Goal: Task Accomplishment & Management: Use online tool/utility

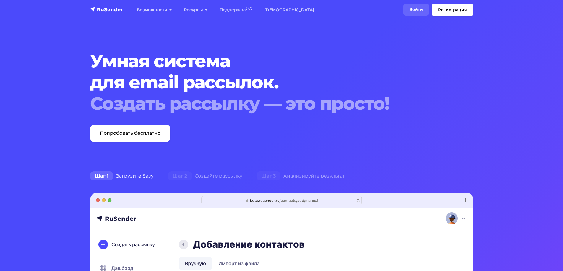
click at [408, 9] on link "Войти" at bounding box center [415, 10] width 25 height 12
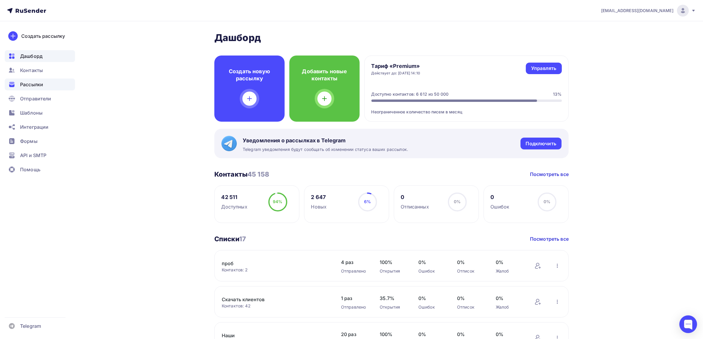
click at [45, 78] on ul "Дашборд Контакты Рассылки Отправители Шаблоны Интеграции Формы API и SMTP Помощь" at bounding box center [40, 114] width 70 height 128
click at [45, 82] on div "Рассылки" at bounding box center [40, 85] width 70 height 12
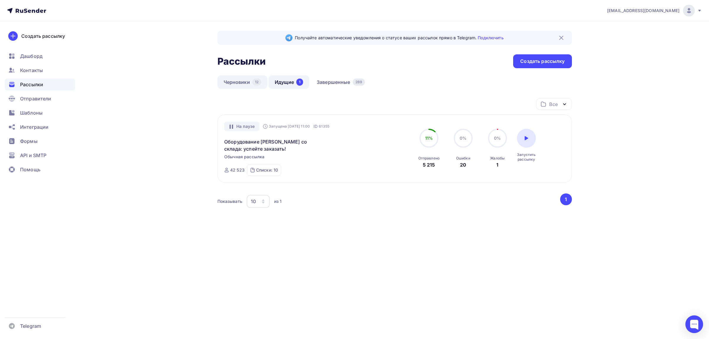
click at [242, 86] on link "Черновики 12" at bounding box center [242, 82] width 50 height 14
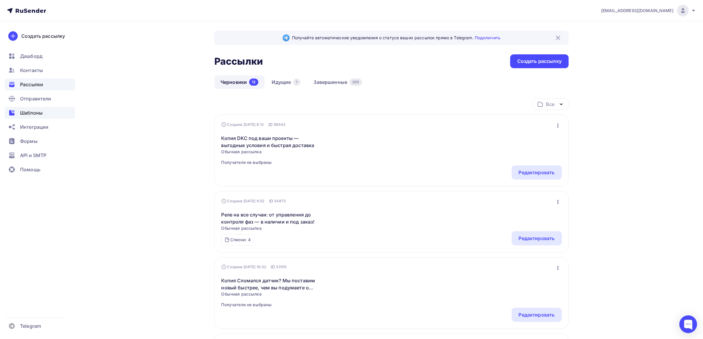
click at [58, 113] on div "Шаблоны" at bounding box center [40, 113] width 70 height 12
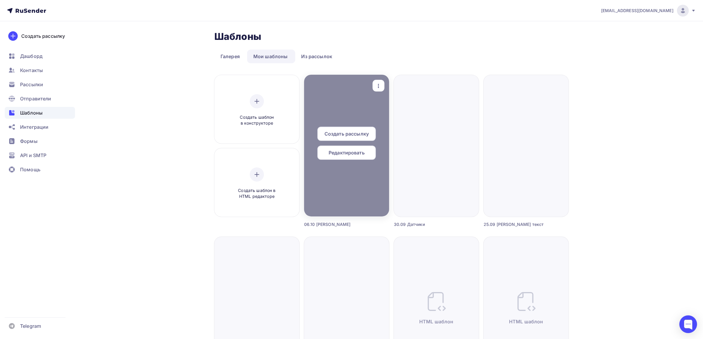
click at [374, 86] on div "button" at bounding box center [379, 86] width 12 height 12
click at [401, 113] on div "Предпросмотр" at bounding box center [409, 114] width 36 height 7
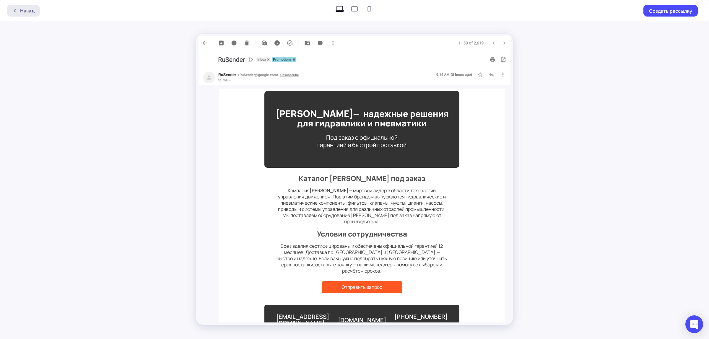
click at [31, 10] on div "Назад" at bounding box center [27, 10] width 14 height 7
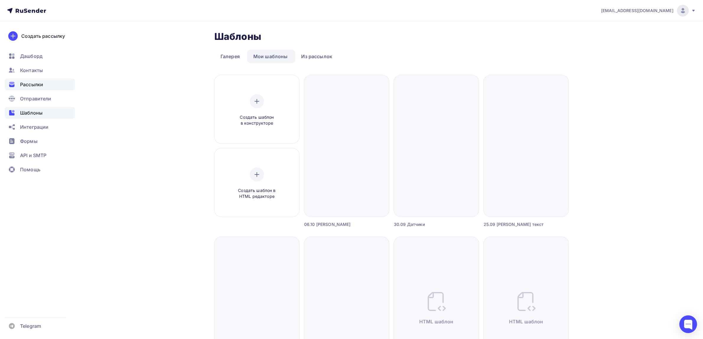
drag, startPoint x: 42, startPoint y: 83, endPoint x: 49, endPoint y: 79, distance: 8.1
click at [42, 83] on span "Рассылки" at bounding box center [31, 84] width 23 height 7
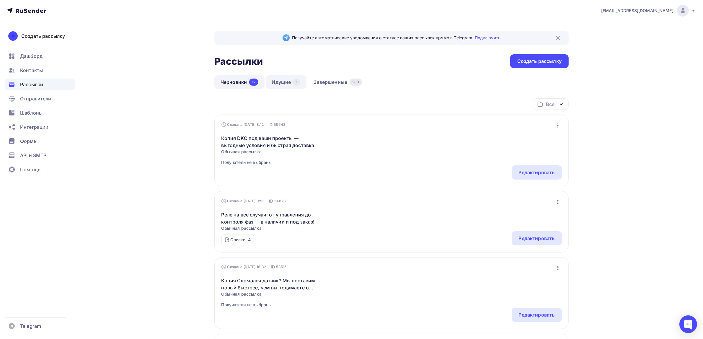
click at [287, 85] on link "Идущие 1" at bounding box center [286, 82] width 41 height 14
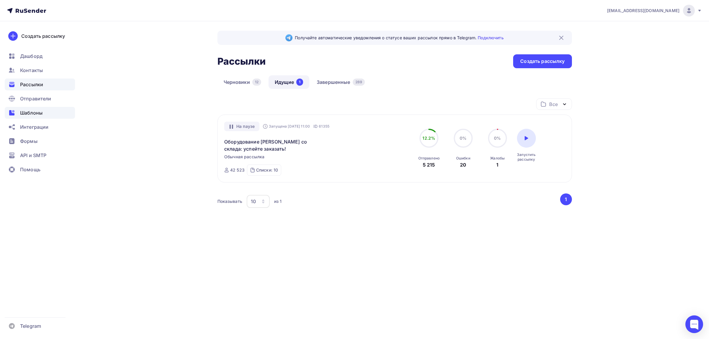
click at [46, 114] on div "Шаблоны" at bounding box center [40, 113] width 70 height 12
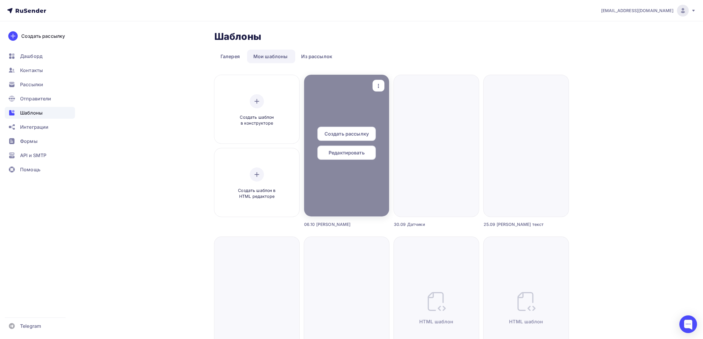
click at [383, 83] on div "button" at bounding box center [379, 86] width 12 height 12
click at [382, 112] on icon at bounding box center [383, 114] width 7 height 7
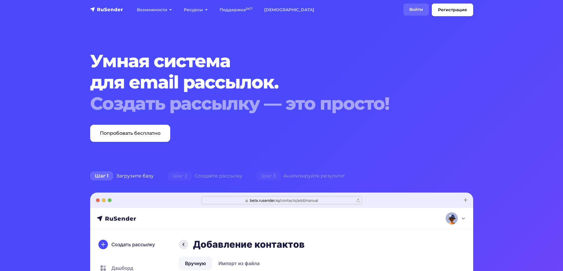
click at [415, 6] on link "Войти" at bounding box center [415, 10] width 25 height 12
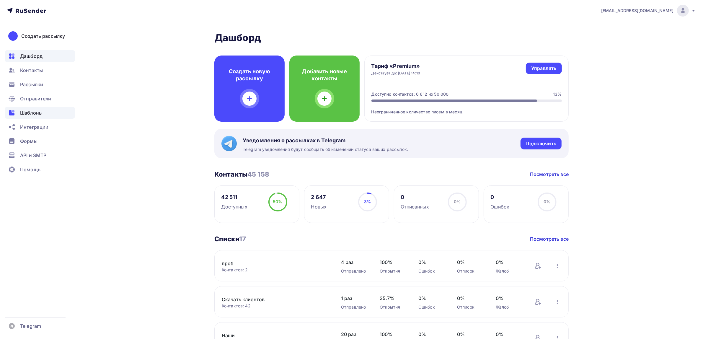
click at [36, 118] on div "Шаблоны" at bounding box center [40, 113] width 70 height 12
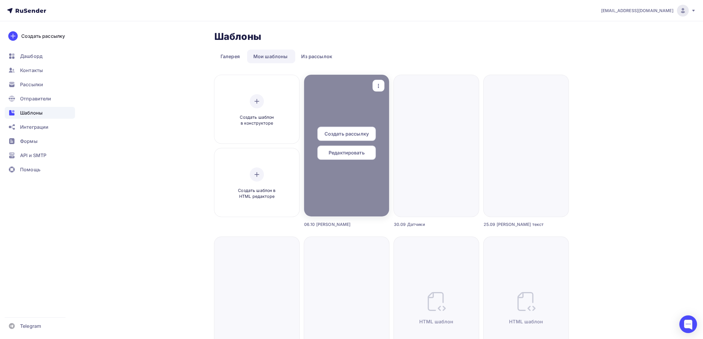
click at [377, 82] on icon "button" at bounding box center [378, 85] width 7 height 7
click at [400, 118] on link "Предпросмотр" at bounding box center [406, 115] width 59 height 12
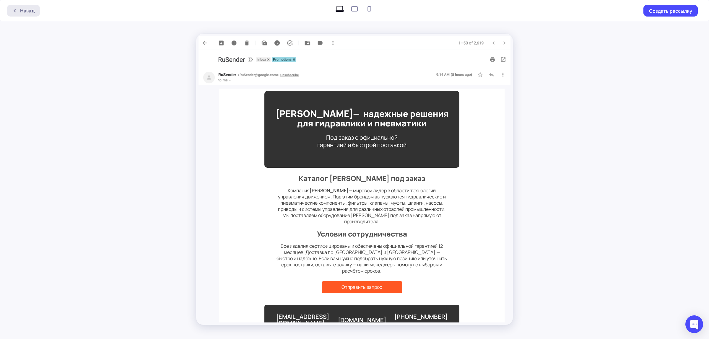
click at [27, 7] on div "Назад" at bounding box center [27, 10] width 14 height 7
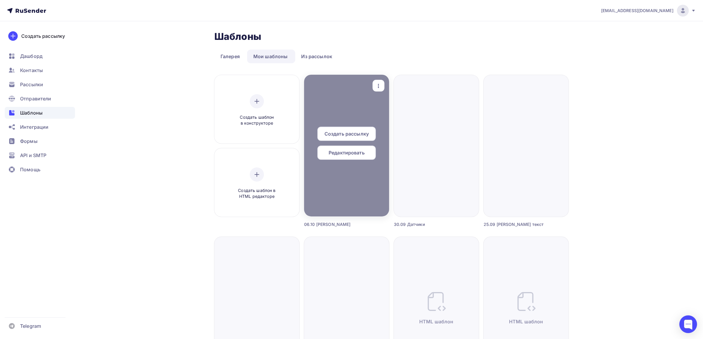
click at [377, 87] on icon "button" at bounding box center [378, 85] width 7 height 7
click at [385, 113] on icon at bounding box center [383, 114] width 7 height 7
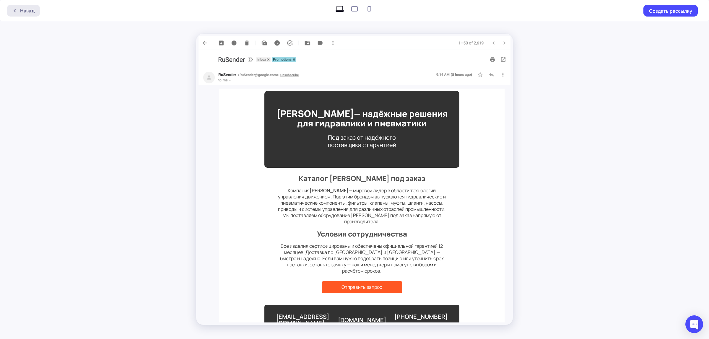
click at [18, 11] on div at bounding box center [16, 10] width 8 height 5
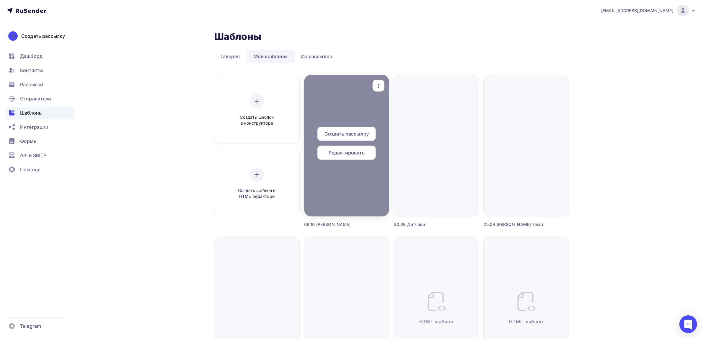
click at [344, 155] on span "Редактировать" at bounding box center [347, 152] width 36 height 7
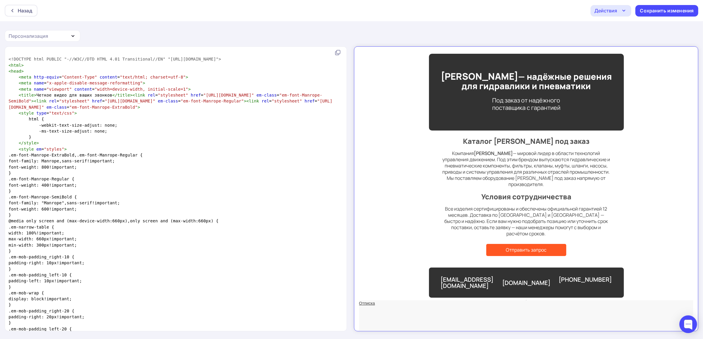
click at [534, 101] on div "Под заказ от надёжного поставщика с гарантией" at bounding box center [521, 98] width 174 height 15
drag, startPoint x: 517, startPoint y: 98, endPoint x: 524, endPoint y: 98, distance: 6.8
click at [524, 98] on div "Под заказ от надёжного поставщика с гарантией" at bounding box center [521, 98] width 174 height 15
click at [537, 98] on div "Под заказ от надёжного поставщика с гарантией" at bounding box center [521, 98] width 174 height 15
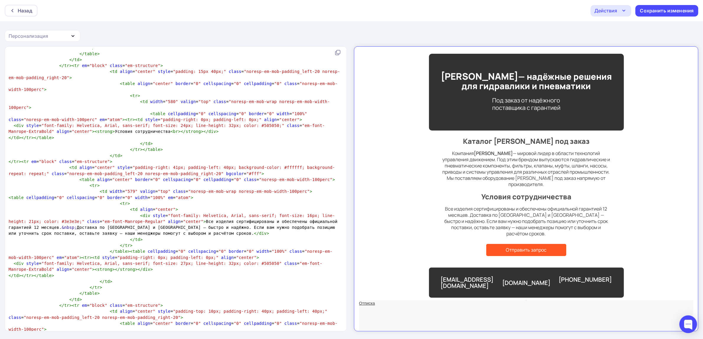
scroll to position [596, 0]
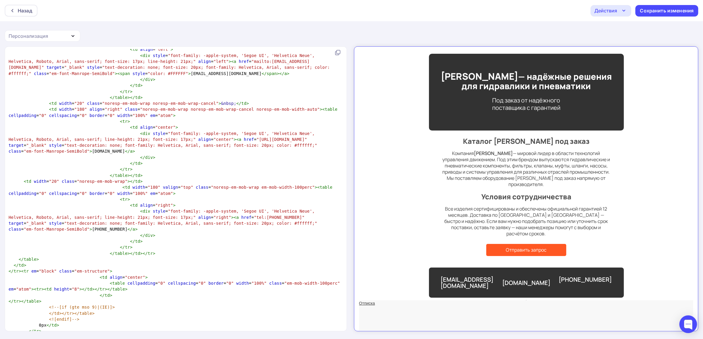
click at [479, 94] on div "Под заказ от надёжного поставщика с гарантией" at bounding box center [521, 98] width 174 height 15
click at [527, 94] on div "Под заказ от надёжного поставщика с гарантией" at bounding box center [521, 98] width 174 height 15
drag, startPoint x: 524, startPoint y: 94, endPoint x: 554, endPoint y: 93, distance: 29.8
click at [554, 93] on div "Под заказ от надёжного поставщика с гарантией" at bounding box center [521, 98] width 174 height 15
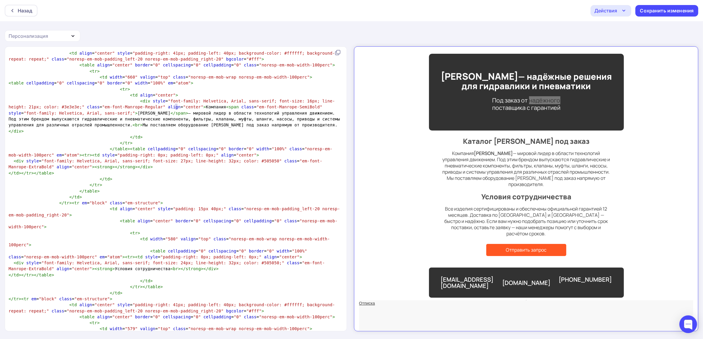
type textarea "правления"
drag, startPoint x: 175, startPoint y: 108, endPoint x: 197, endPoint y: 108, distance: 21.9
click at [197, 108] on span "< div style = "font-family: Helvetica, Arial, sans-serif; font-size: 16px; line…" at bounding box center [176, 116] width 334 height 35
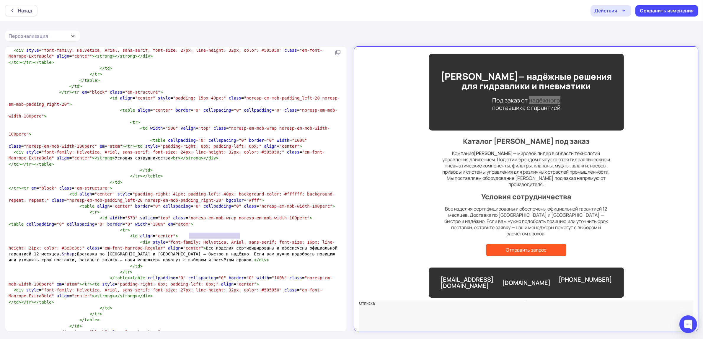
type textarea "брать позицию или уточнить"
drag, startPoint x: 190, startPoint y: 236, endPoint x: 250, endPoint y: 235, distance: 60.5
click at [250, 240] on span "< div style = "font-family: Helvetica, Arial, sans-serif; font-size: 16px; line…" at bounding box center [175, 251] width 332 height 23
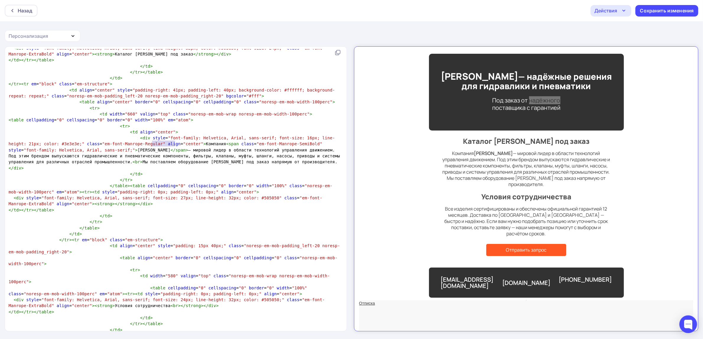
type textarea "хнологий уп"
drag, startPoint x: 169, startPoint y: 144, endPoint x: 177, endPoint y: 145, distance: 7.5
click at [177, 145] on span "< div style = "font-family: Helvetica, Arial, sans-serif; font-size: 16px; line…" at bounding box center [176, 153] width 334 height 35
click at [180, 145] on span "< div style = "font-family: Helvetica, Arial, sans-serif; font-size: 16px; line…" at bounding box center [176, 153] width 334 height 35
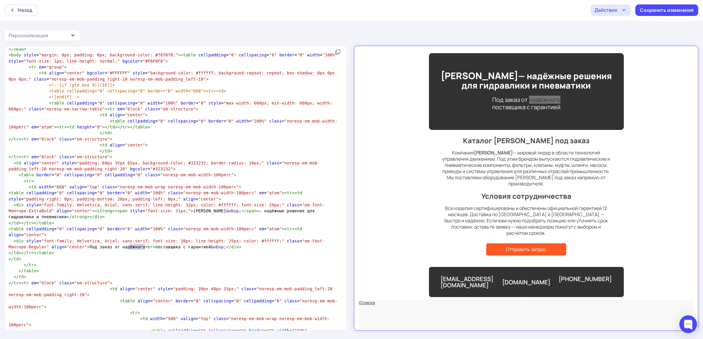
type textarea "а с гара"
drag, startPoint x: 144, startPoint y: 248, endPoint x: 128, endPoint y: 248, distance: 16.5
click at [128, 248] on span "< div style = "font-family: Helvetica, Arial, sans-serif; font-size: 20px; line…" at bounding box center [167, 244] width 316 height 11
drag, startPoint x: 73, startPoint y: 249, endPoint x: 94, endPoint y: 249, distance: 21.0
click at [94, 249] on span "< div style = "font-family: Helvetica, Arial, sans-serif; font-size: 20px; line…" at bounding box center [167, 244] width 316 height 11
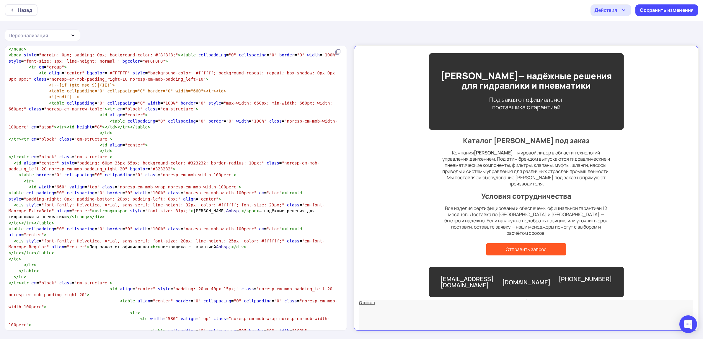
type textarea "официального"
drag, startPoint x: 73, startPoint y: 247, endPoint x: 101, endPoint y: 245, distance: 28.2
click at [101, 245] on span "< div style = "font-family: Helvetica, Arial, sans-serif; font-size: 20px; line…" at bounding box center [167, 244] width 316 height 11
type textarea "официального"
click at [669, 15] on div "Сохранить изменения" at bounding box center [667, 10] width 63 height 12
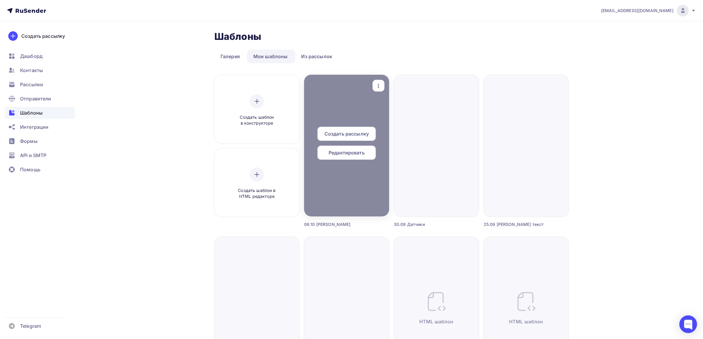
click at [381, 83] on icon "button" at bounding box center [378, 85] width 7 height 7
click at [390, 109] on link "Предпросмотр" at bounding box center [406, 115] width 59 height 12
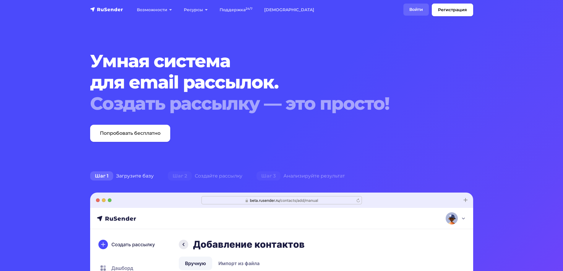
click at [414, 12] on link "Войти" at bounding box center [415, 10] width 25 height 12
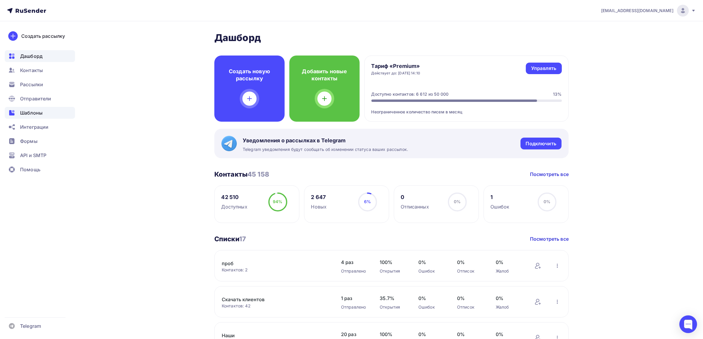
click at [46, 111] on div "Шаблоны" at bounding box center [40, 113] width 70 height 12
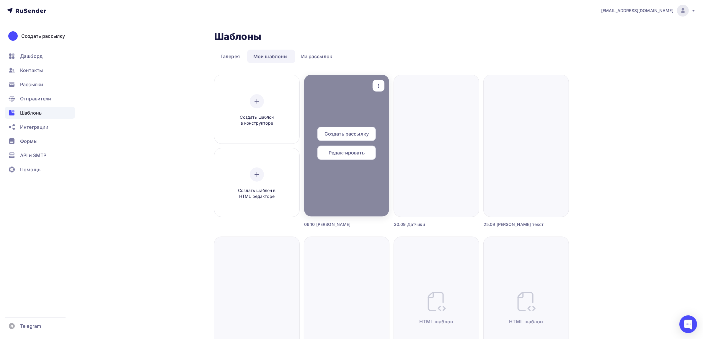
click at [375, 83] on icon "button" at bounding box center [378, 85] width 7 height 7
click at [363, 149] on span "Редактировать" at bounding box center [347, 152] width 36 height 7
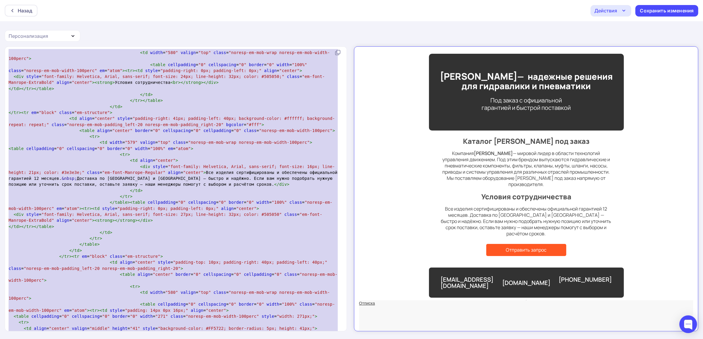
scroll to position [732, 0]
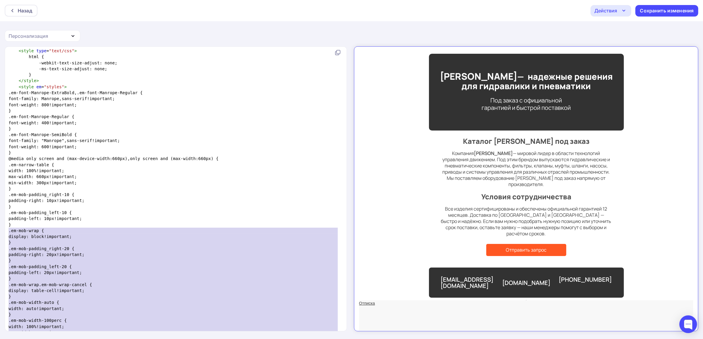
type textarea "<!DOCTYPE html PUBLIC "-//W3C//DTD HTML 4.01 Transitional//EN" "http://www.w3.o…"
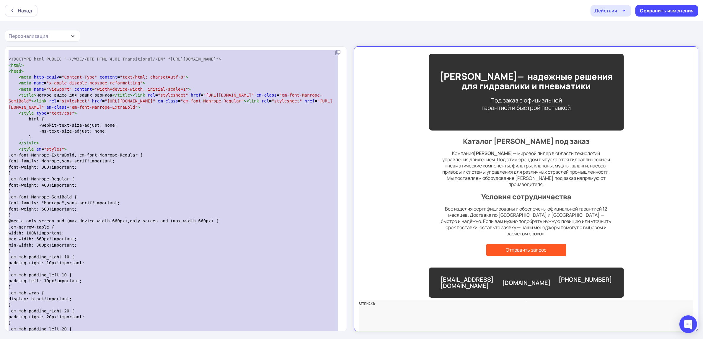
drag, startPoint x: 21, startPoint y: 264, endPoint x: 8, endPoint y: -34, distance: 298.3
click at [8, 0] on html "Назад Действия Отправить тестовое письмо Выйти без сохранения Сохранить изменен…" at bounding box center [351, 169] width 703 height 339
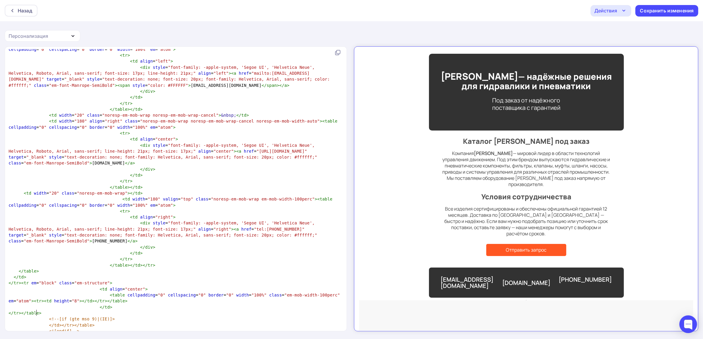
click at [662, 16] on div "Сохранить изменения" at bounding box center [667, 11] width 63 height 12
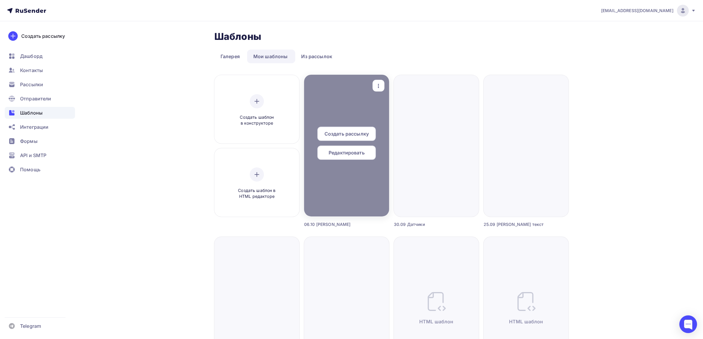
click at [366, 92] on div at bounding box center [346, 146] width 85 height 142
click at [377, 89] on icon "button" at bounding box center [378, 85] width 7 height 7
click at [413, 113] on div "Предпросмотр" at bounding box center [409, 114] width 36 height 7
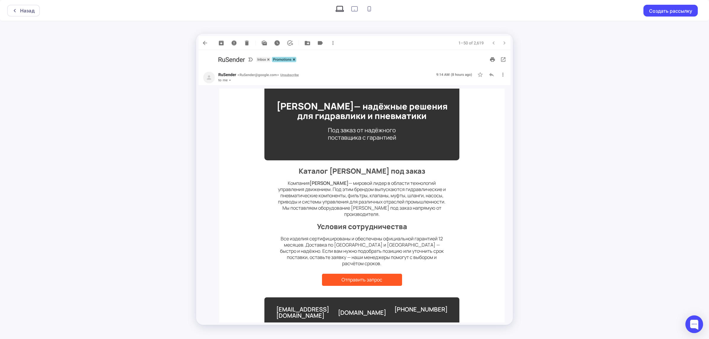
scroll to position [9, 0]
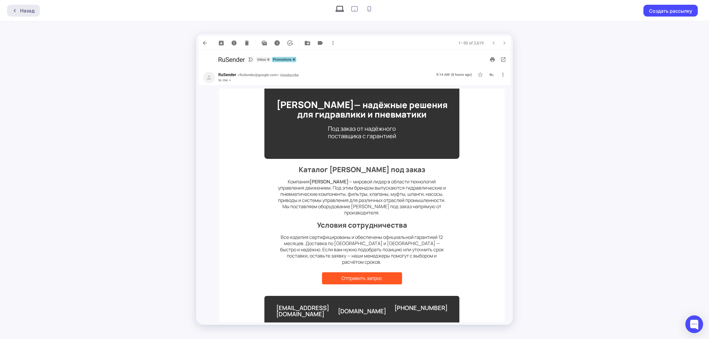
click at [19, 14] on div "Назад" at bounding box center [23, 11] width 33 height 12
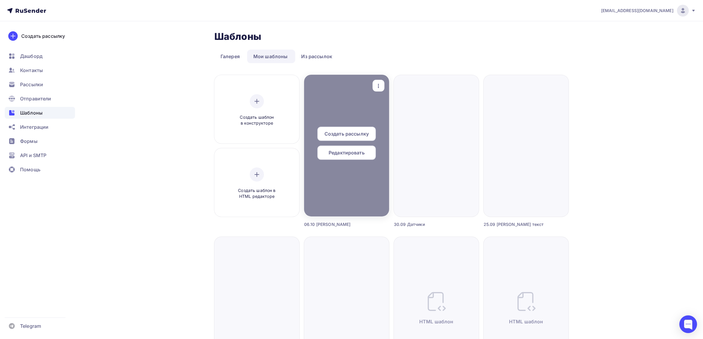
click at [375, 87] on icon "button" at bounding box center [378, 85] width 7 height 7
click at [399, 111] on div "Предпросмотр" at bounding box center [409, 114] width 36 height 7
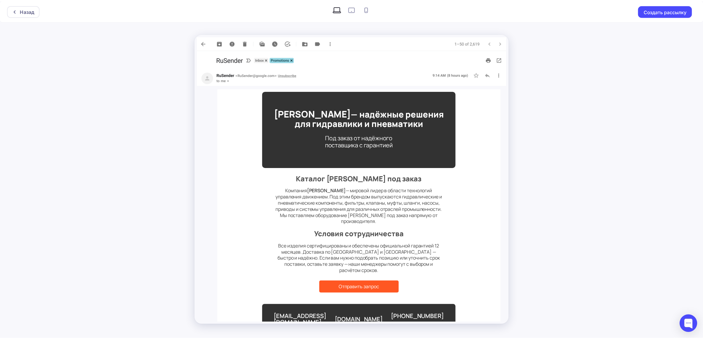
scroll to position [9, 0]
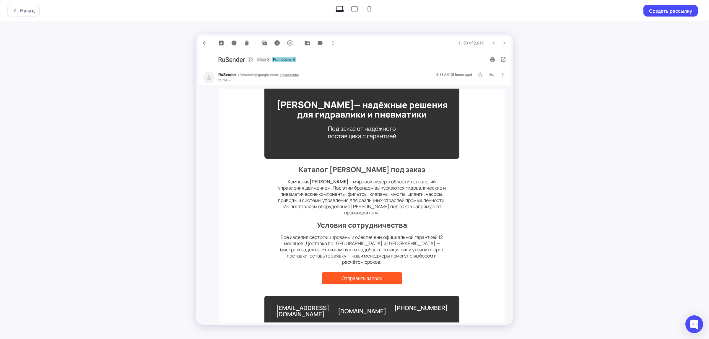
click at [40, 9] on div "Назад Создать рассылку" at bounding box center [354, 10] width 709 height 21
click at [30, 17] on div "Назад Создать рассылку" at bounding box center [354, 10] width 709 height 21
click at [33, 9] on div "Назад" at bounding box center [27, 10] width 14 height 7
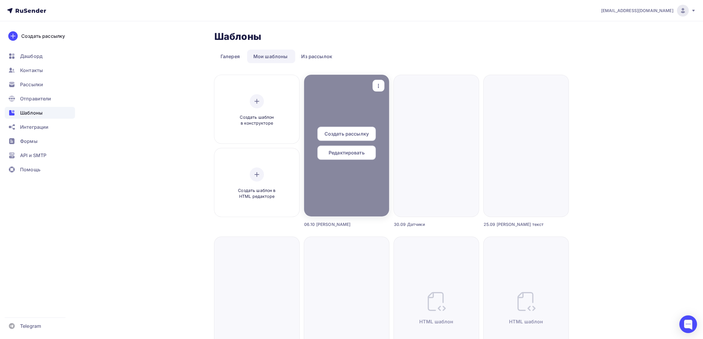
click at [354, 150] on span "Редактировать" at bounding box center [347, 152] width 36 height 7
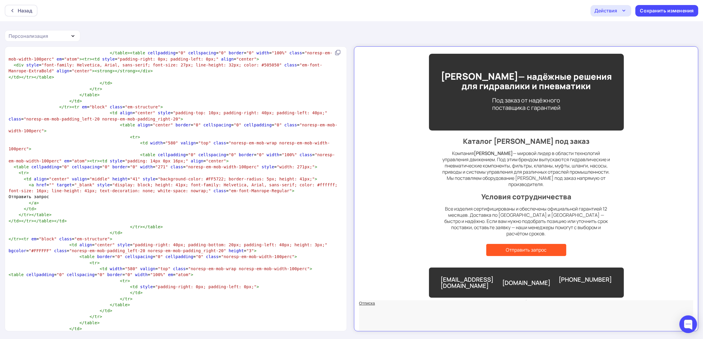
scroll to position [1218, 0]
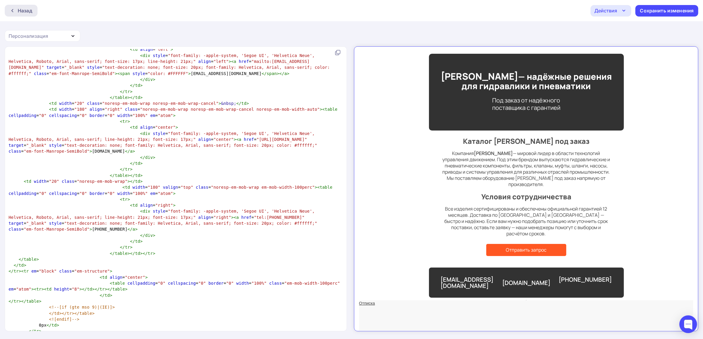
click at [25, 12] on div "Назад" at bounding box center [25, 10] width 14 height 7
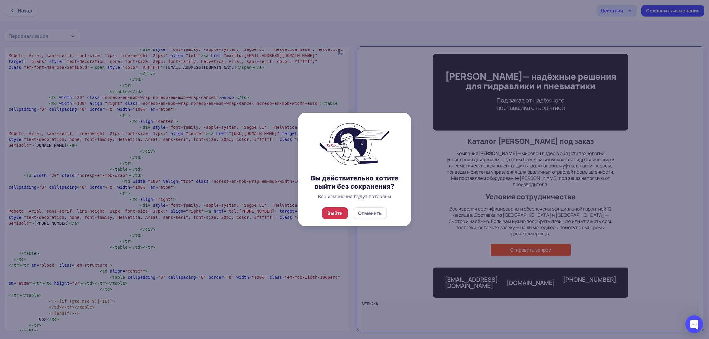
click at [338, 213] on div "Выйти" at bounding box center [335, 213] width 16 height 7
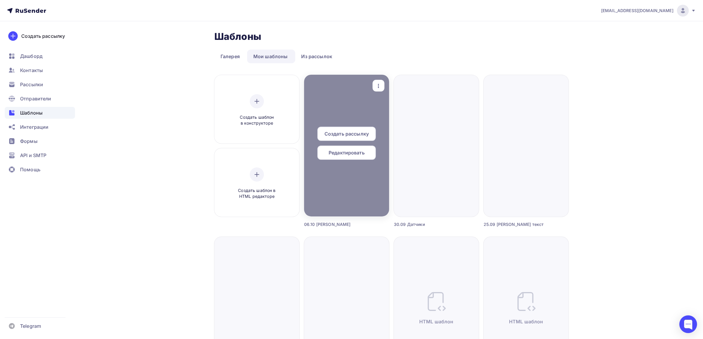
click at [382, 86] on icon "button" at bounding box center [378, 85] width 7 height 7
click at [388, 112] on div "Предпросмотр" at bounding box center [404, 114] width 48 height 7
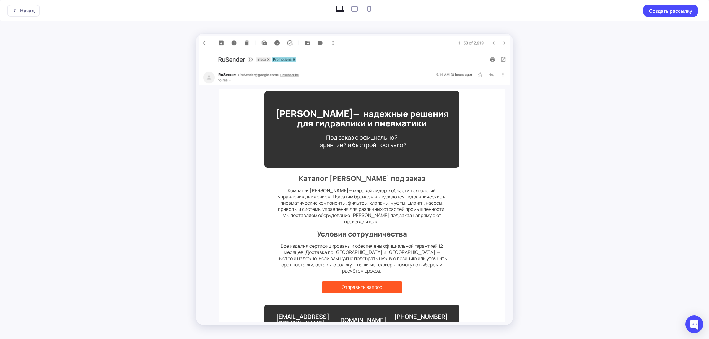
click at [41, 14] on div "Назад Создать рассылку" at bounding box center [354, 10] width 709 height 21
click at [33, 11] on div "Назад" at bounding box center [27, 10] width 14 height 7
